Goal: Transaction & Acquisition: Purchase product/service

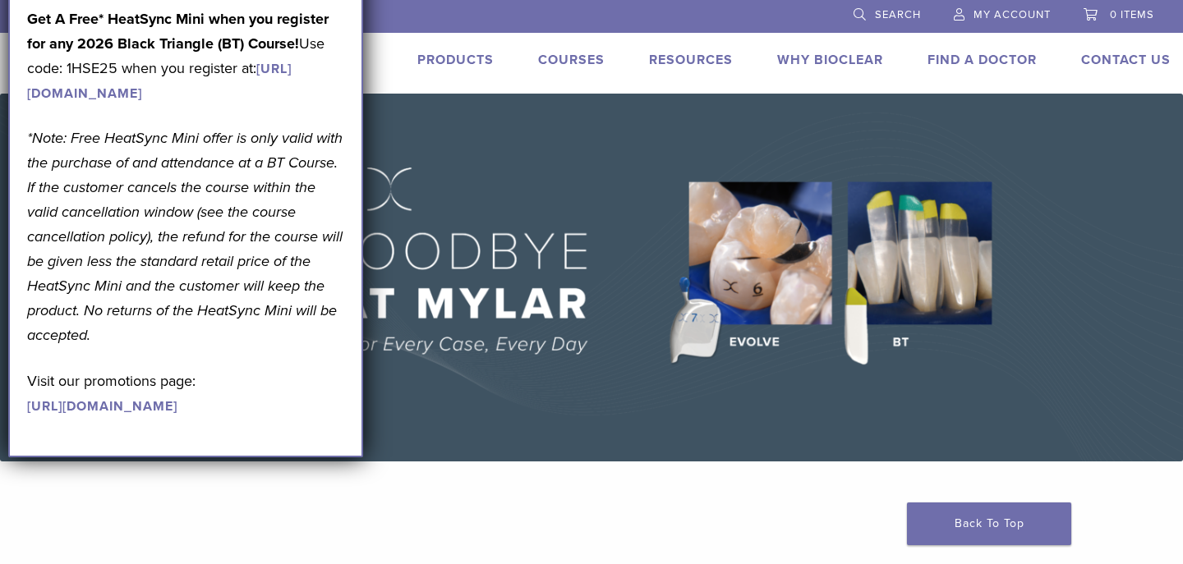
click at [179, 258] on em "*Note: Free HeatSync Mini offer is only valid with the purchase of and attendan…" at bounding box center [184, 236] width 315 height 215
click at [416, 18] on li at bounding box center [516, 15] width 625 height 30
click at [443, 61] on link "Products" at bounding box center [455, 60] width 76 height 16
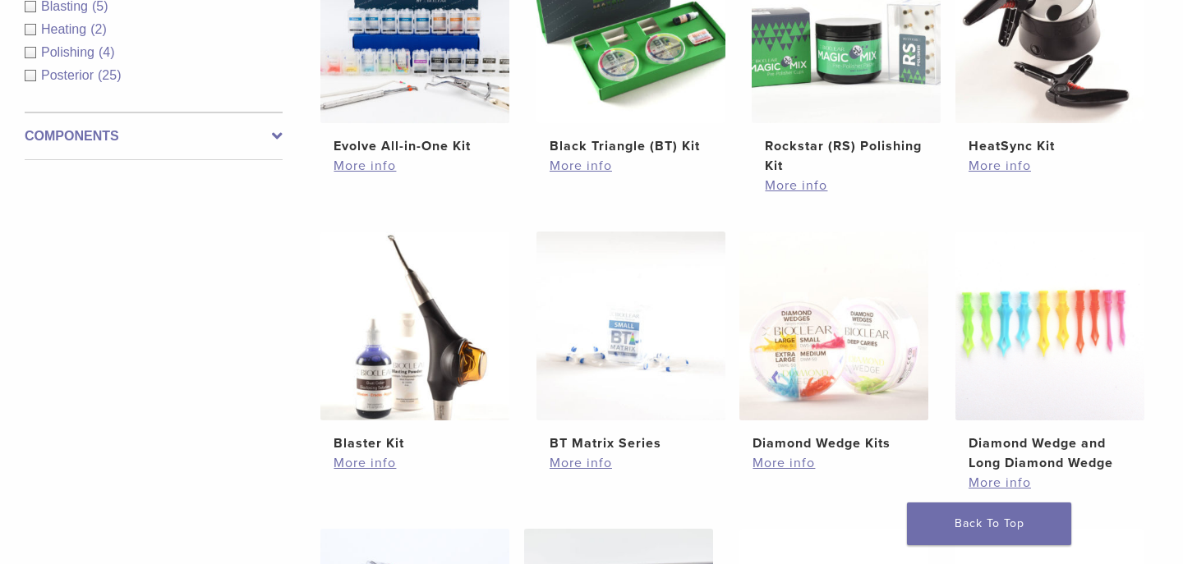
scroll to position [742, 1]
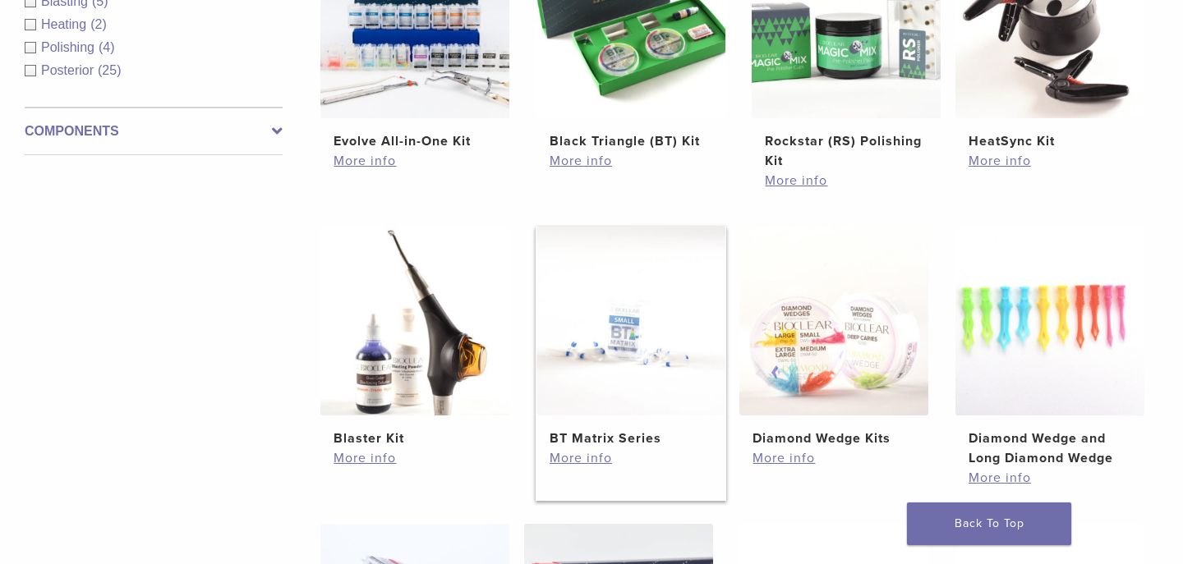
click at [647, 355] on img at bounding box center [630, 321] width 189 height 189
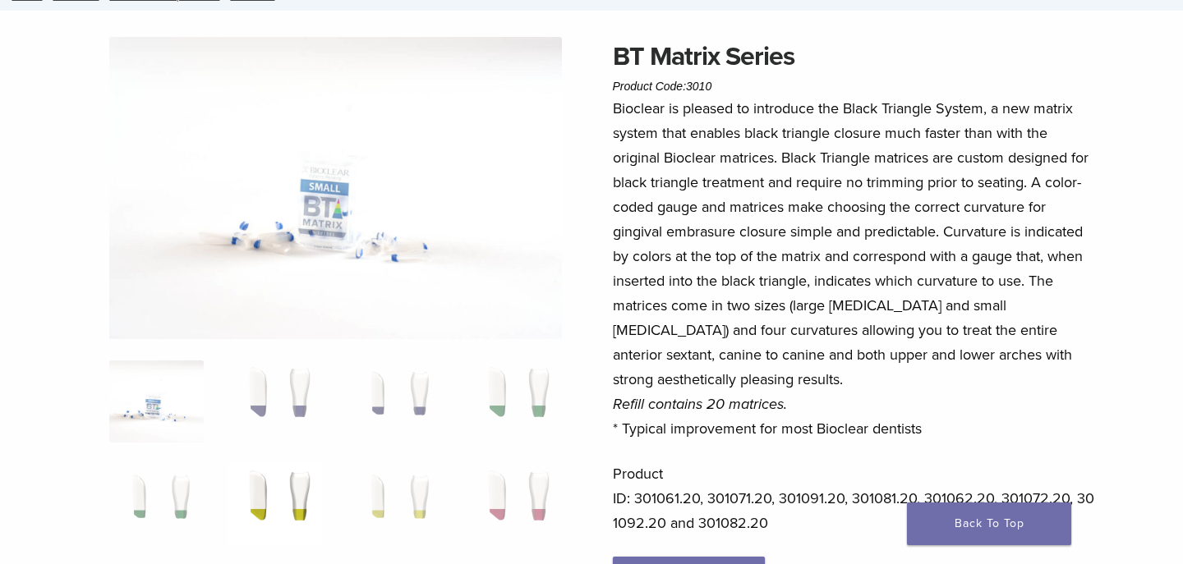
scroll to position [112, 0]
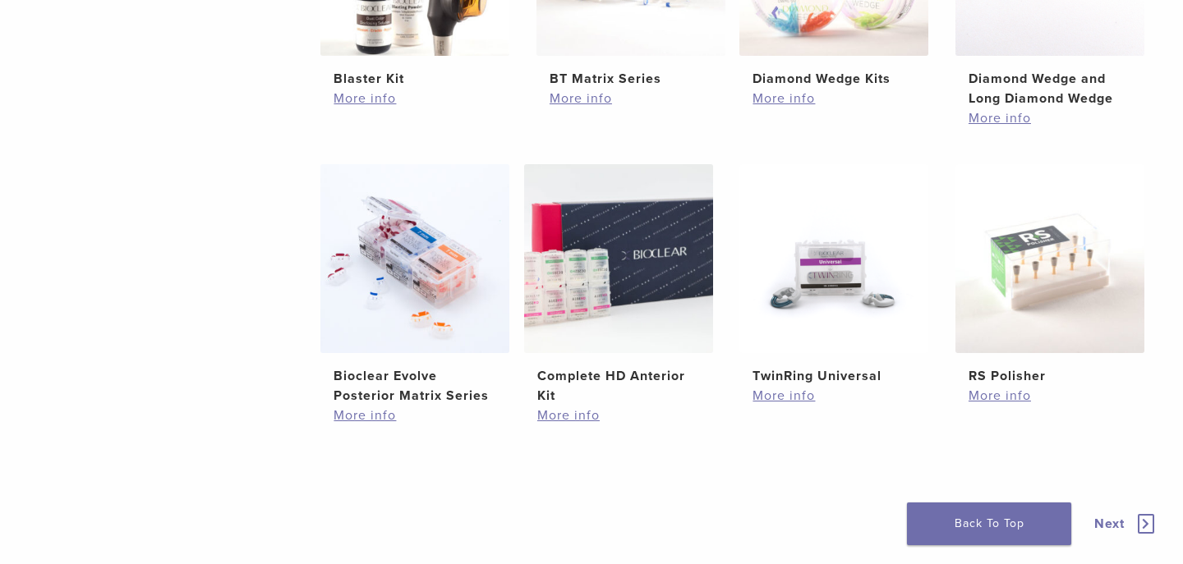
scroll to position [1102, 1]
click at [381, 285] on img at bounding box center [414, 257] width 189 height 189
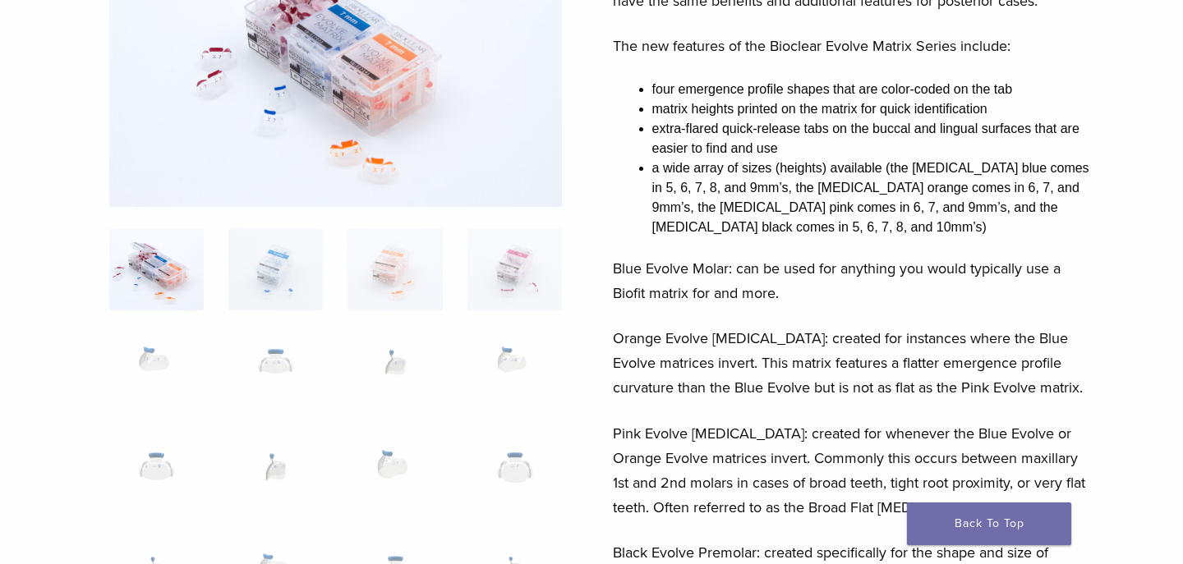
scroll to position [250, 0]
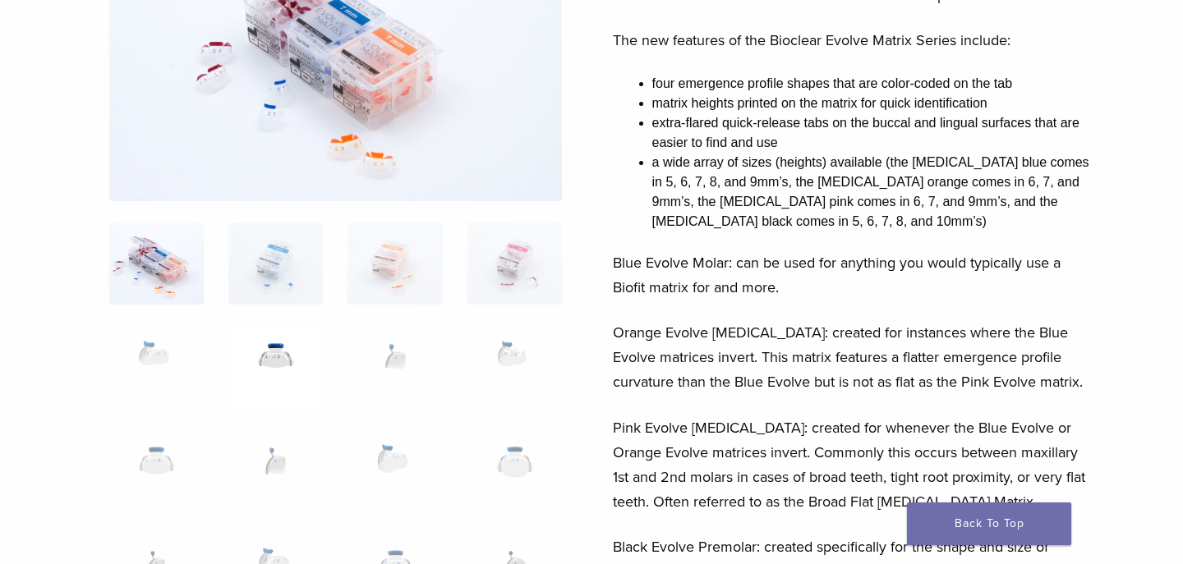
click at [282, 365] on img at bounding box center [275, 367] width 94 height 82
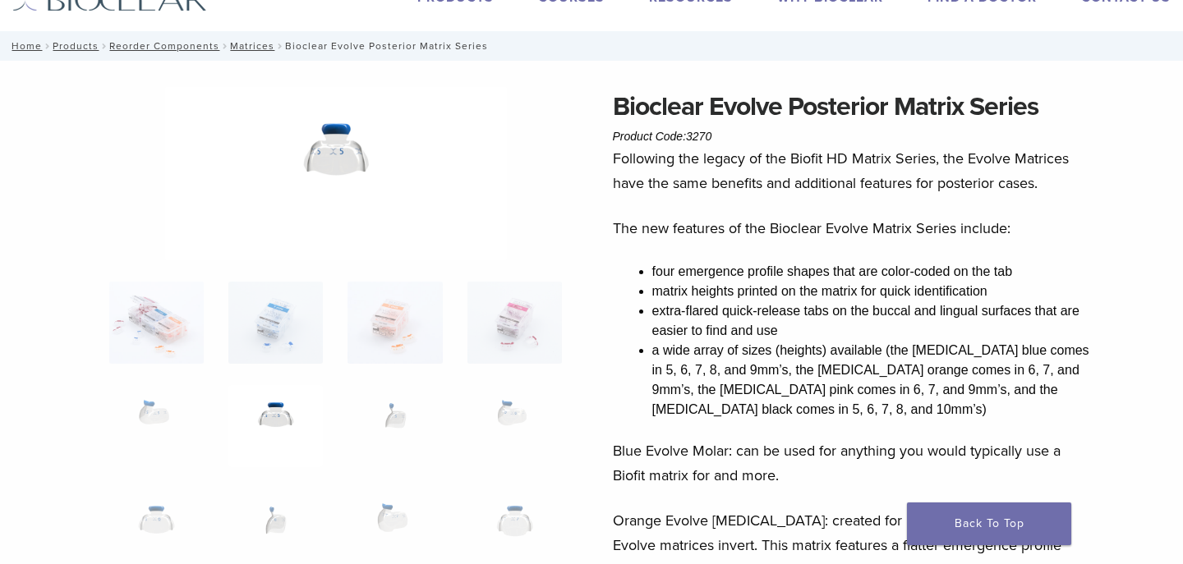
scroll to position [59, 0]
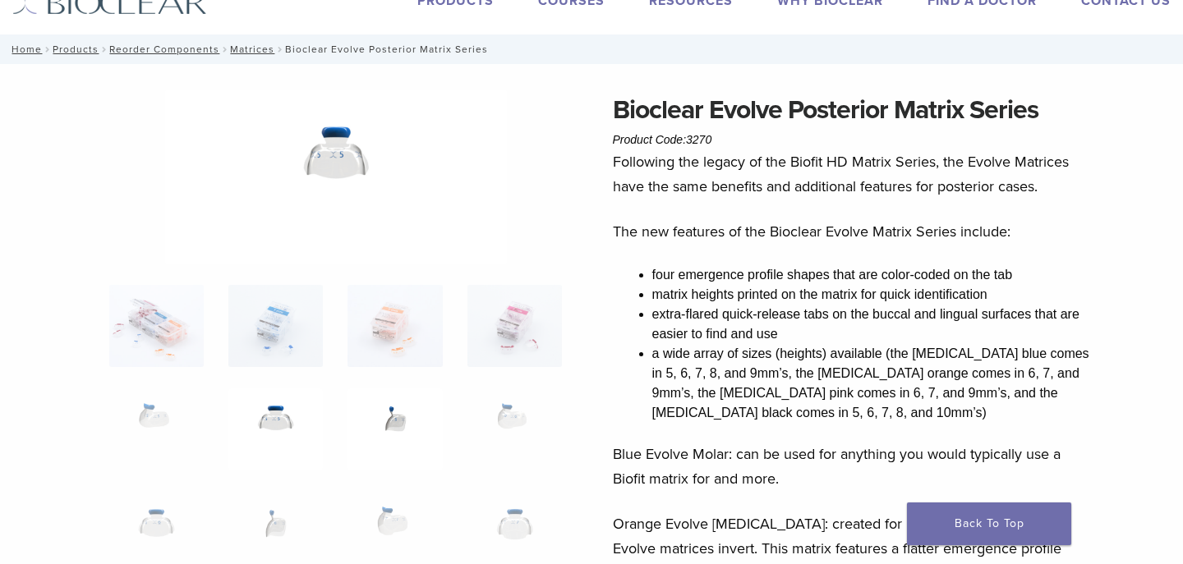
click at [387, 424] on img at bounding box center [394, 429] width 94 height 82
click at [521, 413] on img at bounding box center [514, 429] width 94 height 82
click at [167, 506] on img at bounding box center [156, 533] width 94 height 82
